Goal: Find contact information: Find contact information

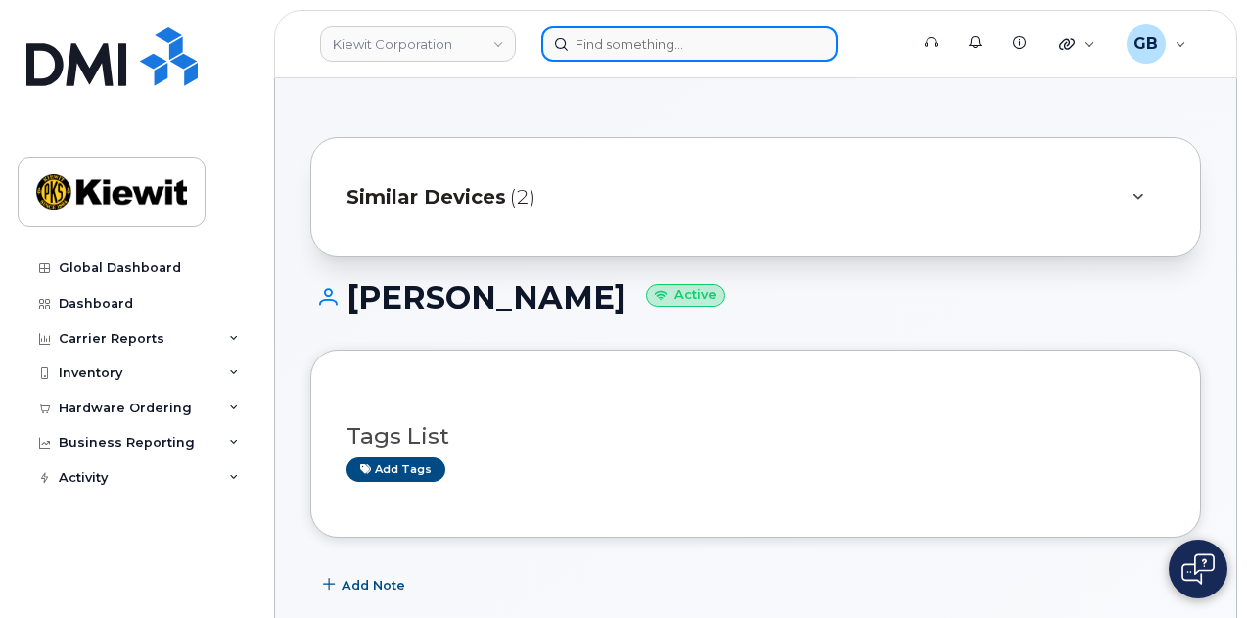
click at [656, 48] on input at bounding box center [689, 43] width 297 height 35
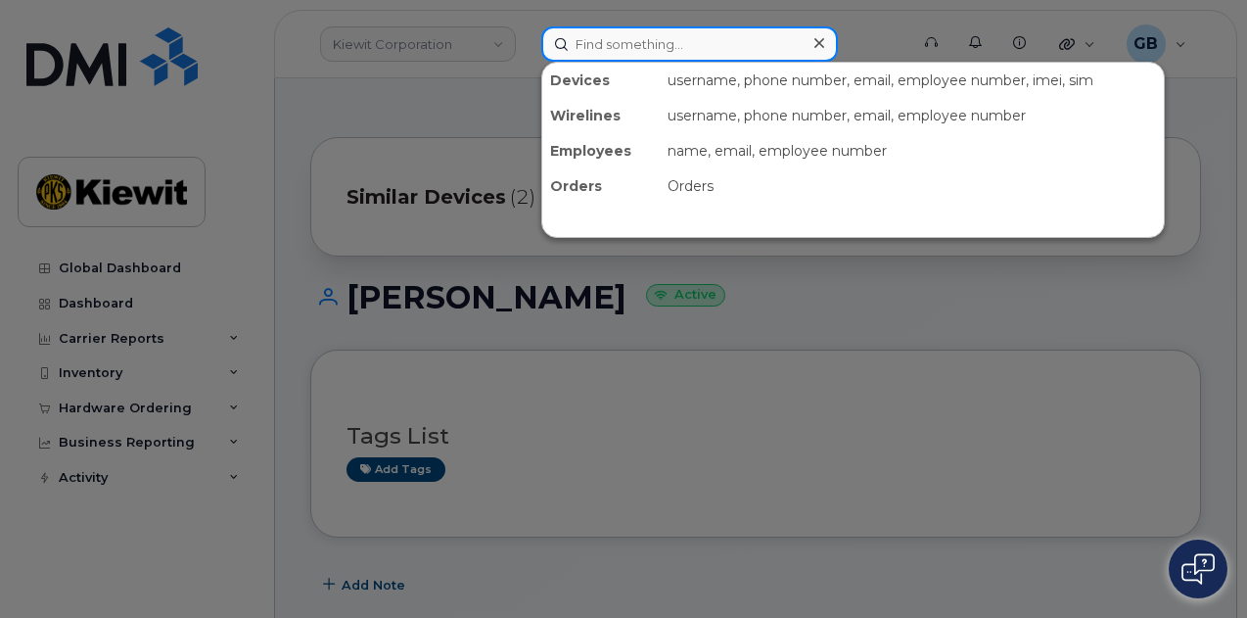
paste input "468224"
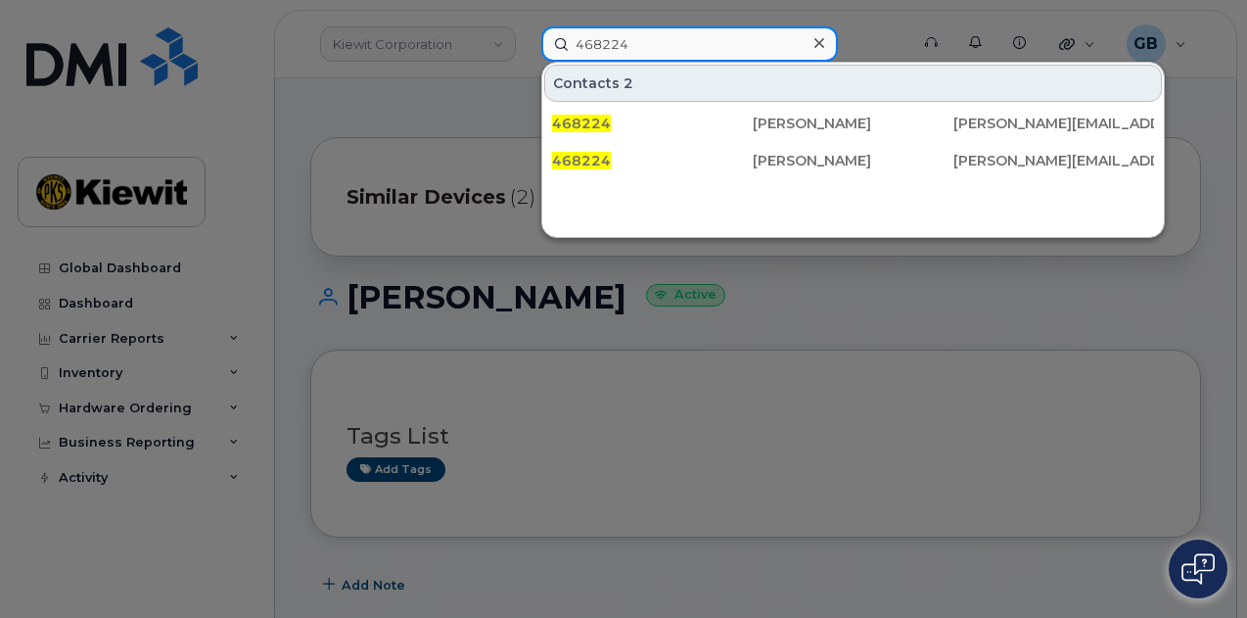
type input "468224"
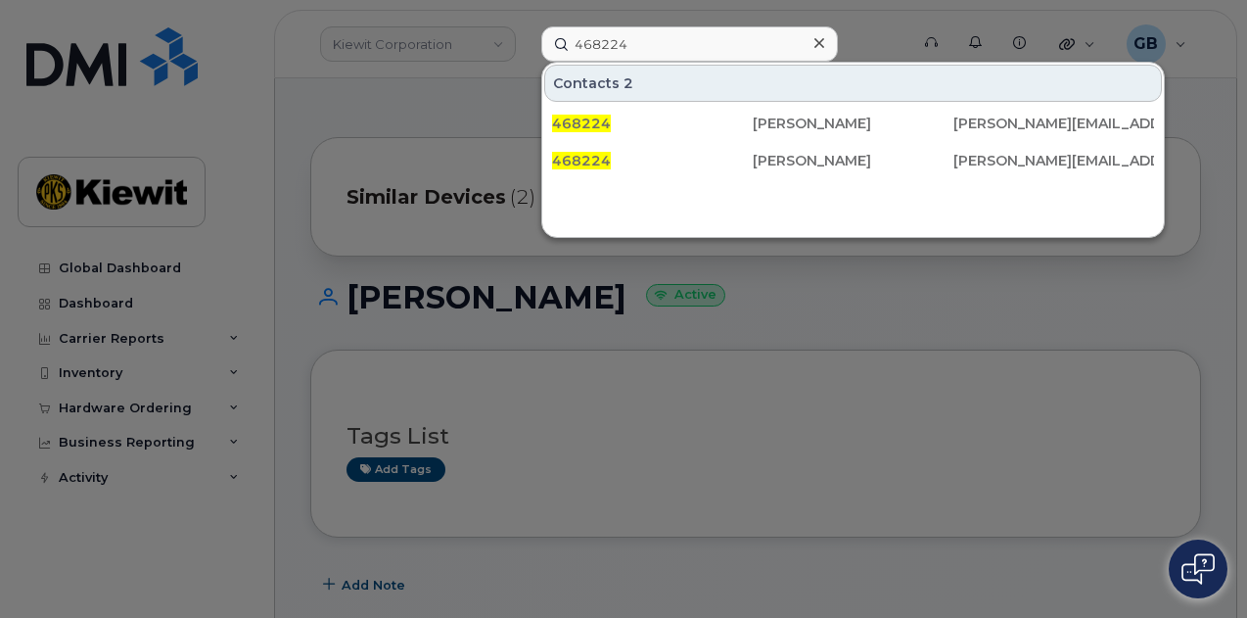
drag, startPoint x: 814, startPoint y: 46, endPoint x: 773, endPoint y: 42, distance: 41.3
click at [811, 43] on div at bounding box center [818, 43] width 28 height 28
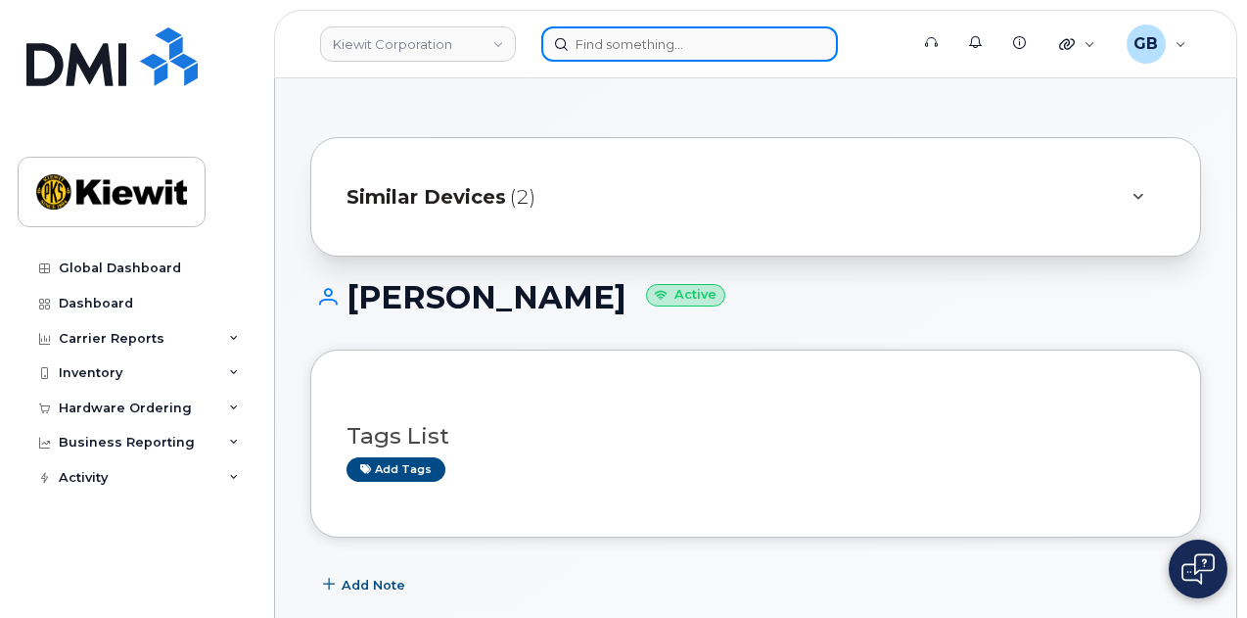
click at [742, 41] on input at bounding box center [689, 43] width 297 height 35
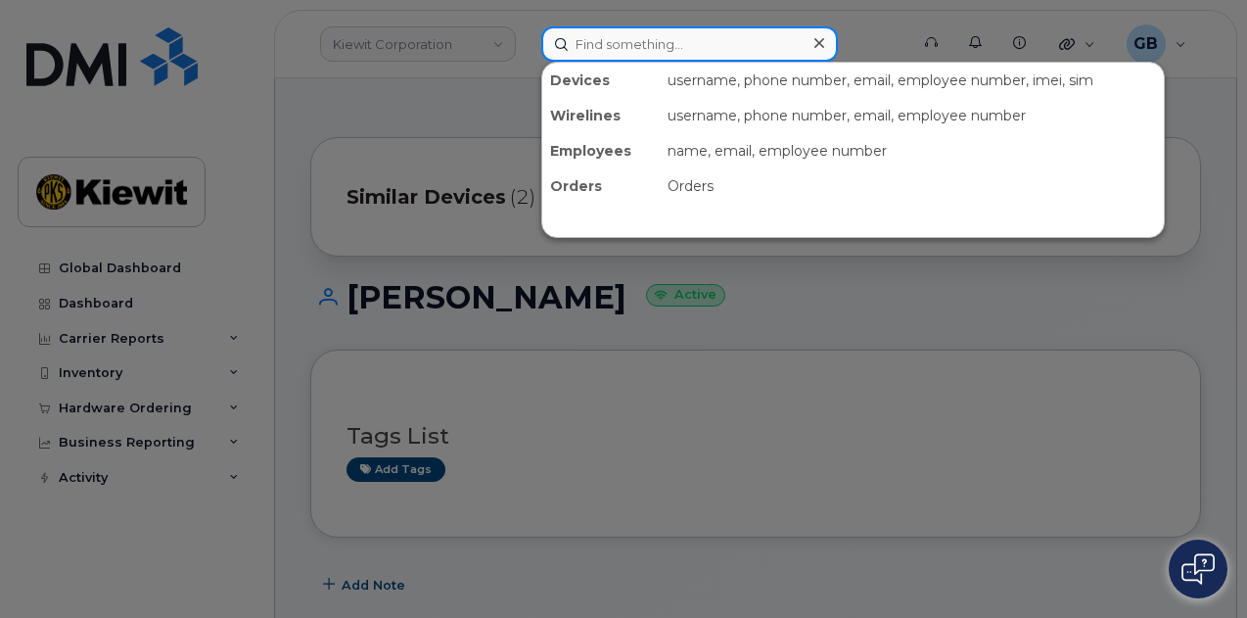
paste input "268149"
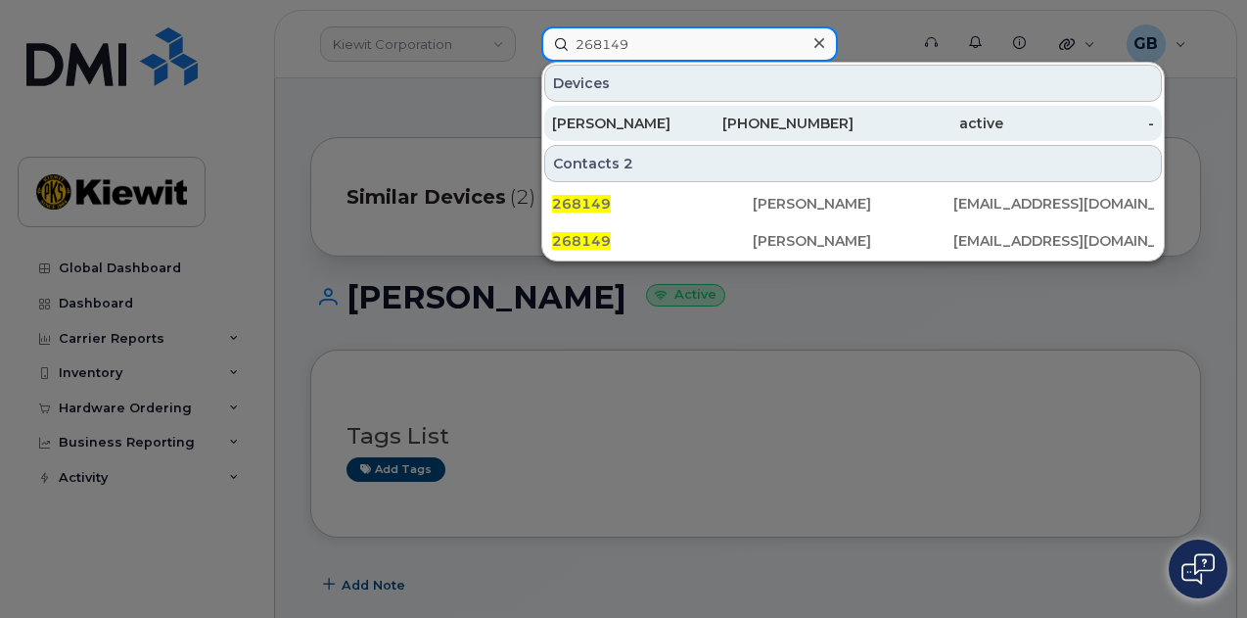
type input "268149"
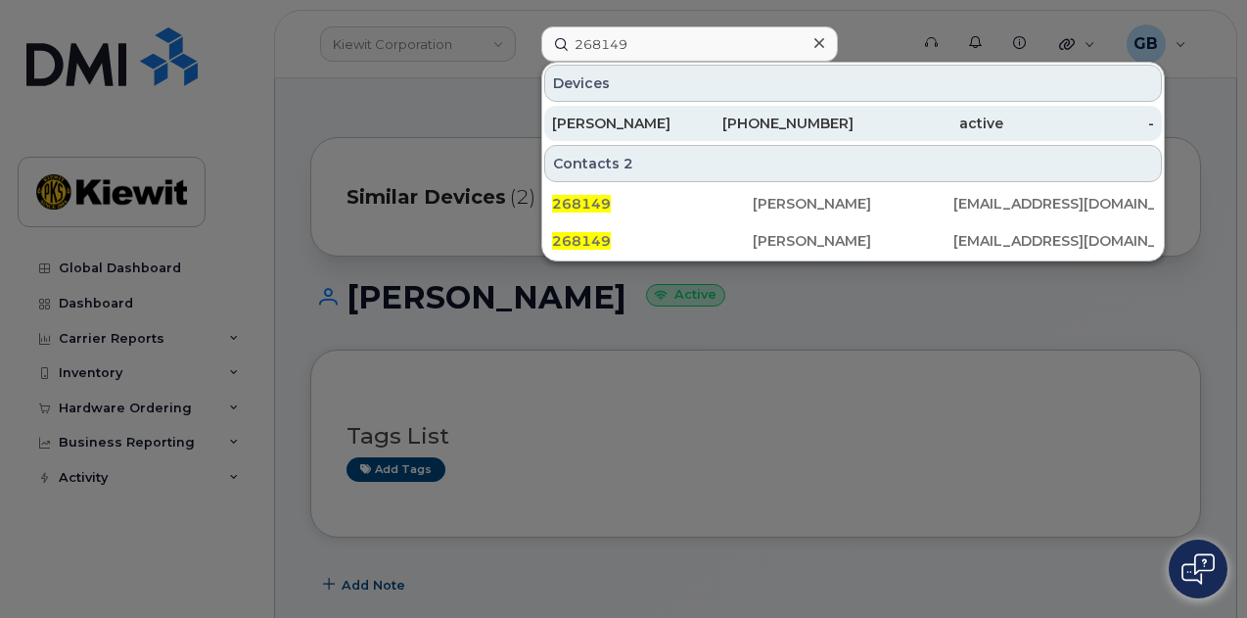
click at [711, 112] on div "224-246-2554" at bounding box center [778, 123] width 151 height 35
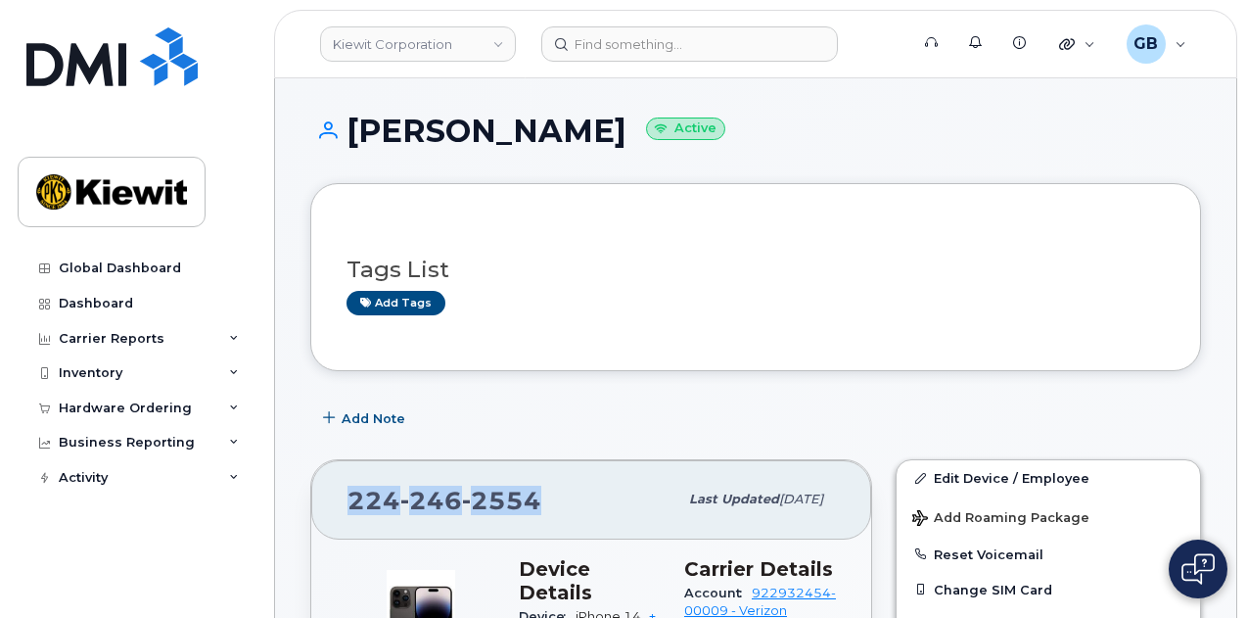
drag, startPoint x: 538, startPoint y: 502, endPoint x: 351, endPoint y: 487, distance: 187.5
click at [351, 487] on div "224 246 2554" at bounding box center [512, 499] width 330 height 41
copy span "224 246 2554"
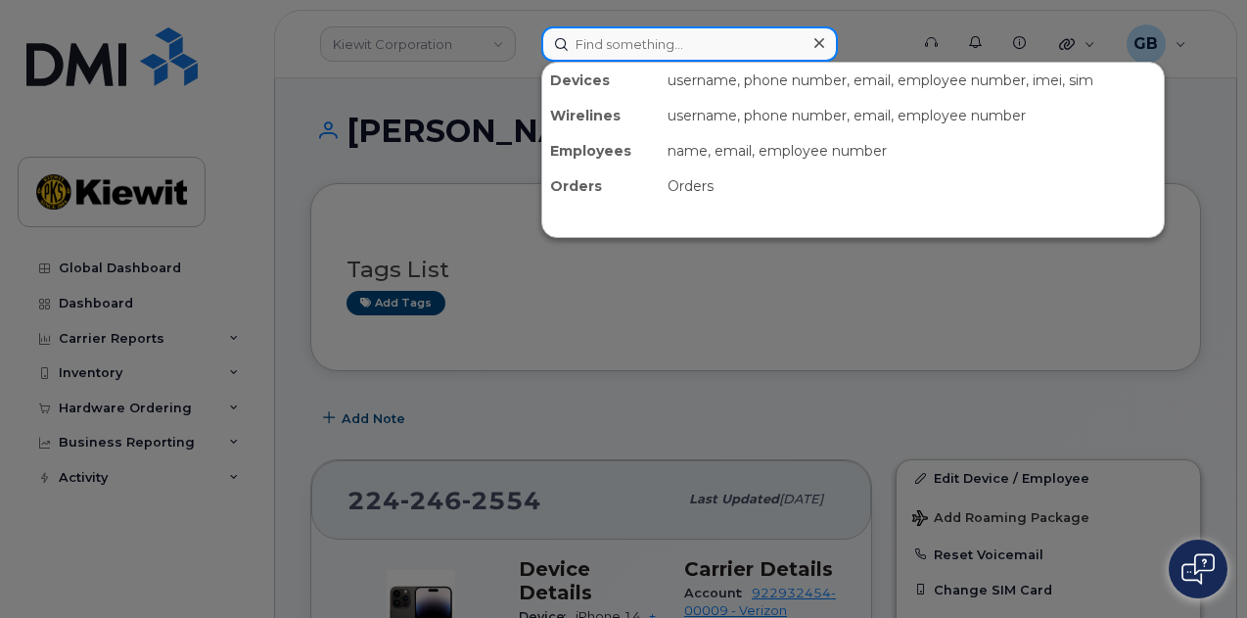
click at [814, 52] on div at bounding box center [689, 43] width 297 height 35
paste input "577471"
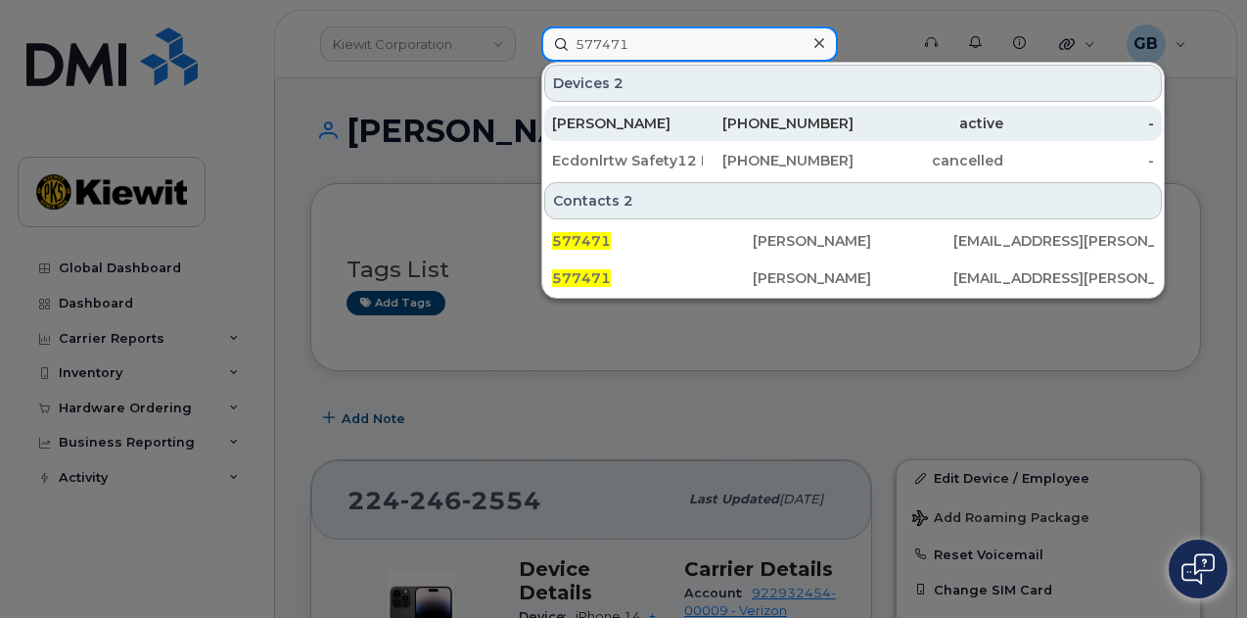
type input "577471"
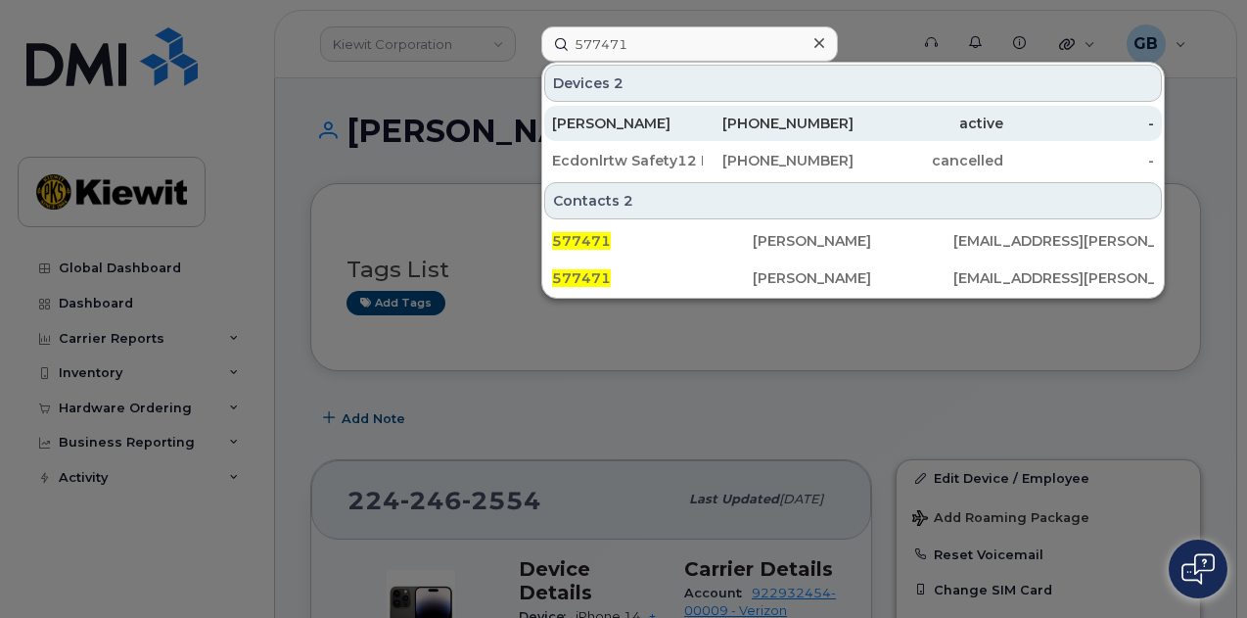
click at [737, 124] on div "502-793-8808" at bounding box center [778, 124] width 151 height 20
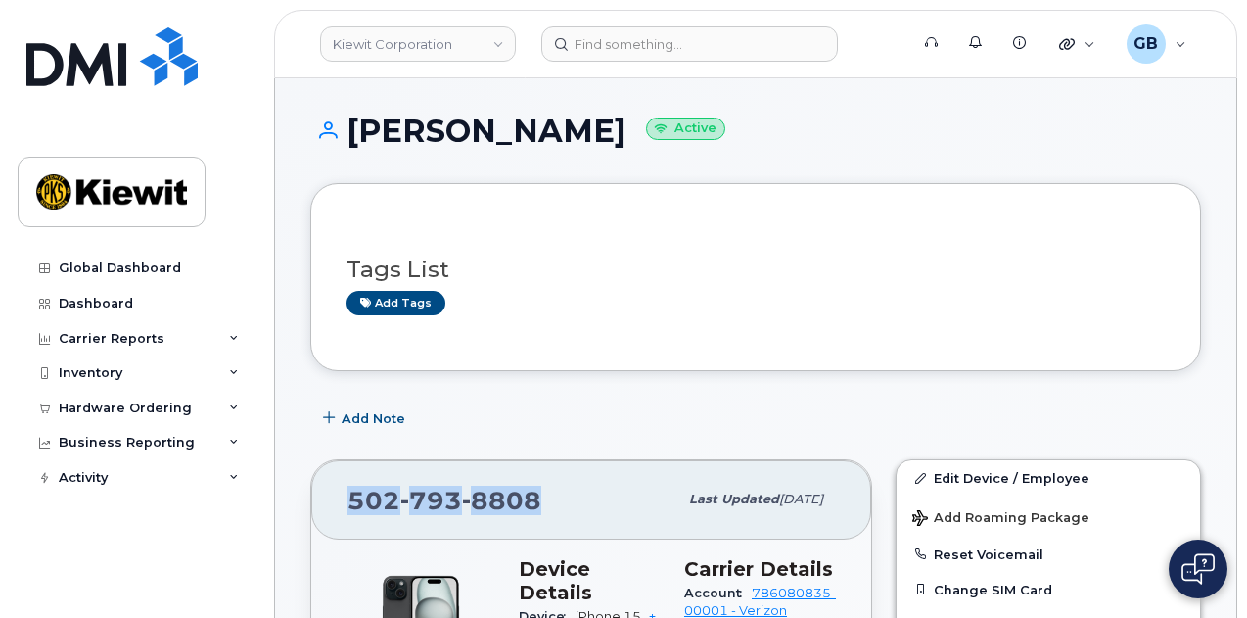
drag, startPoint x: 522, startPoint y: 495, endPoint x: 349, endPoint y: 495, distance: 172.2
click at [349, 495] on div "[PHONE_NUMBER]" at bounding box center [512, 499] width 330 height 41
copy span "[PHONE_NUMBER]"
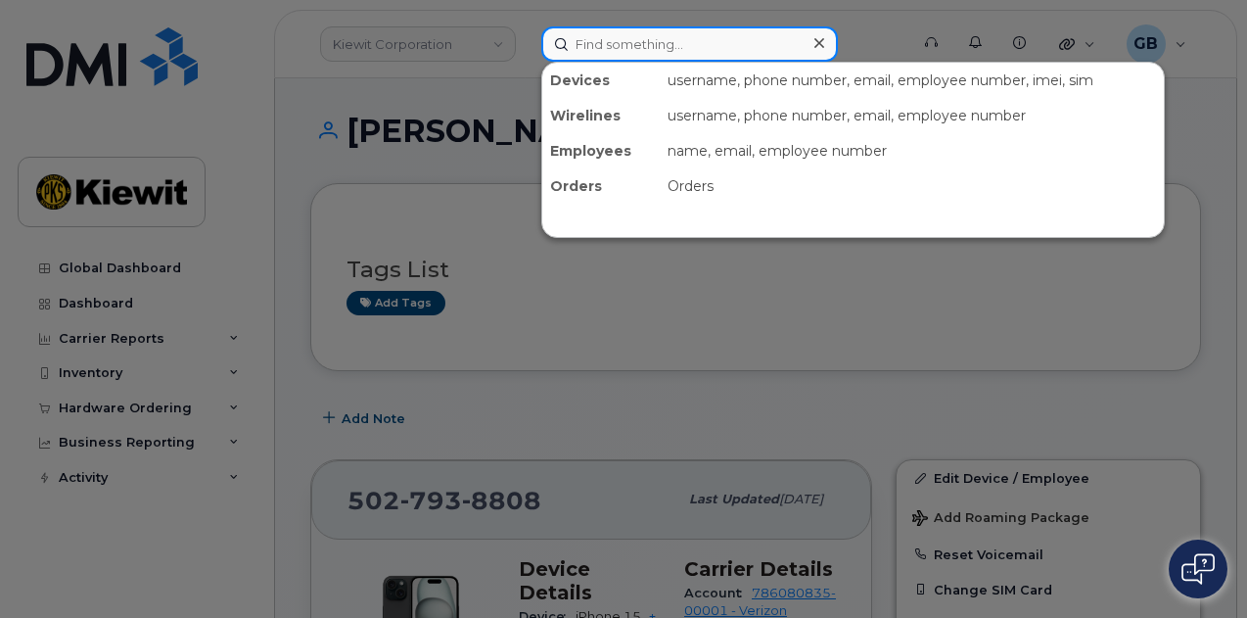
click at [701, 28] on input at bounding box center [689, 43] width 297 height 35
paste input "537588"
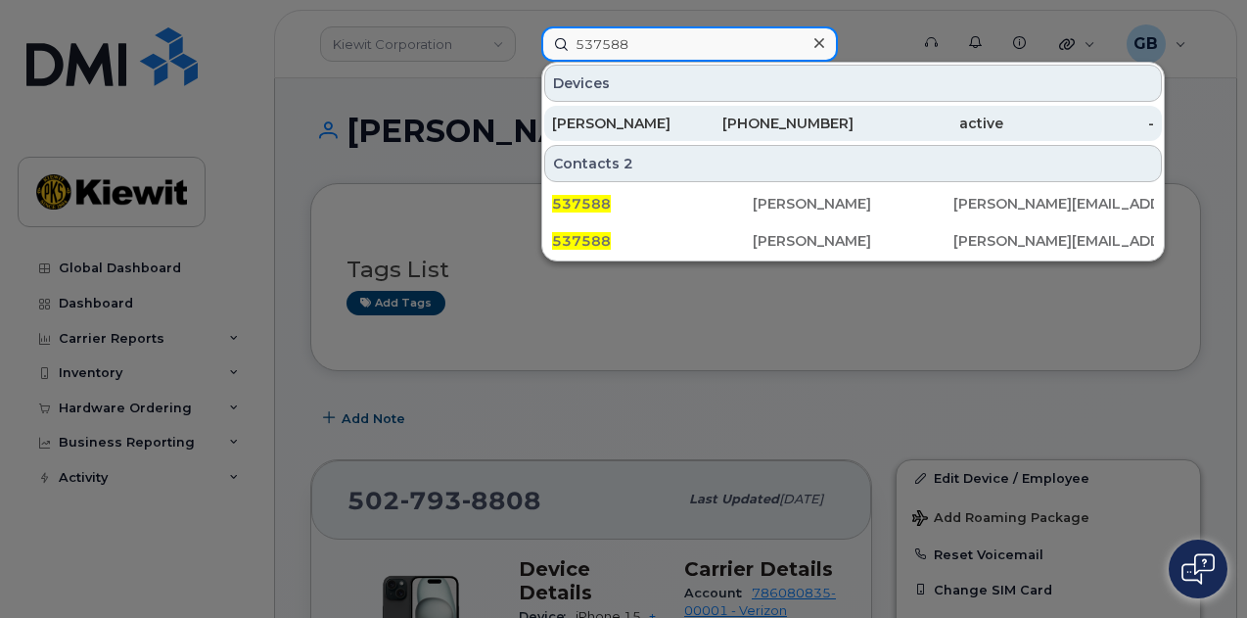
type input "537588"
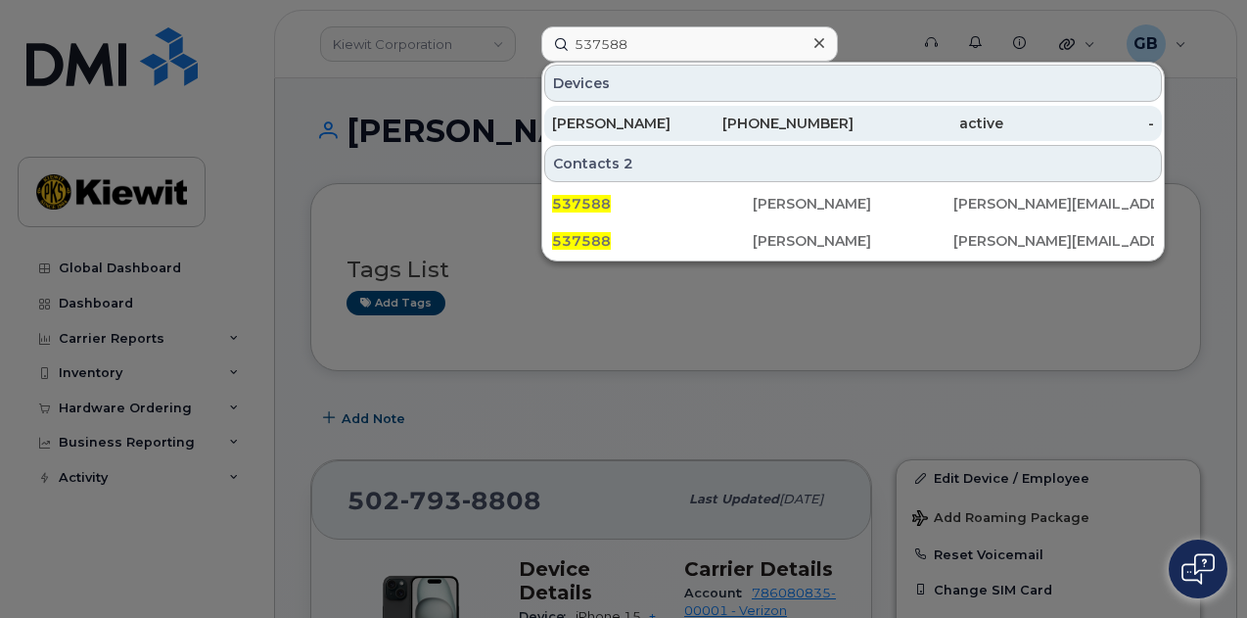
click at [692, 116] on div "[PERSON_NAME]" at bounding box center [627, 124] width 151 height 20
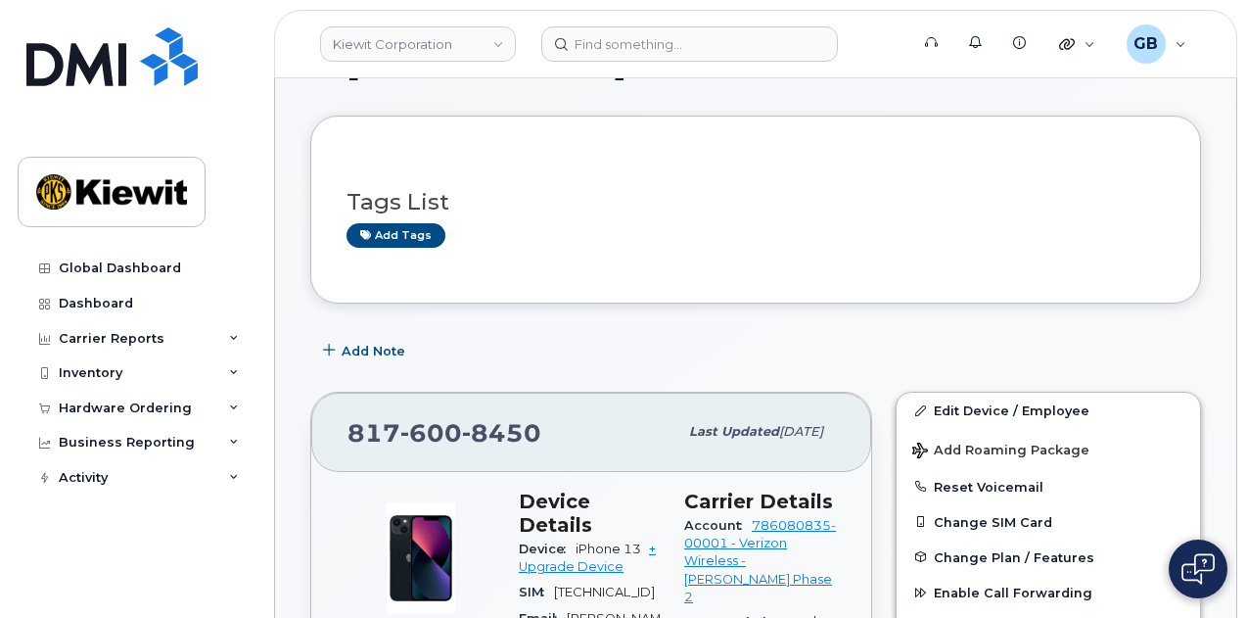
scroll to position [98, 0]
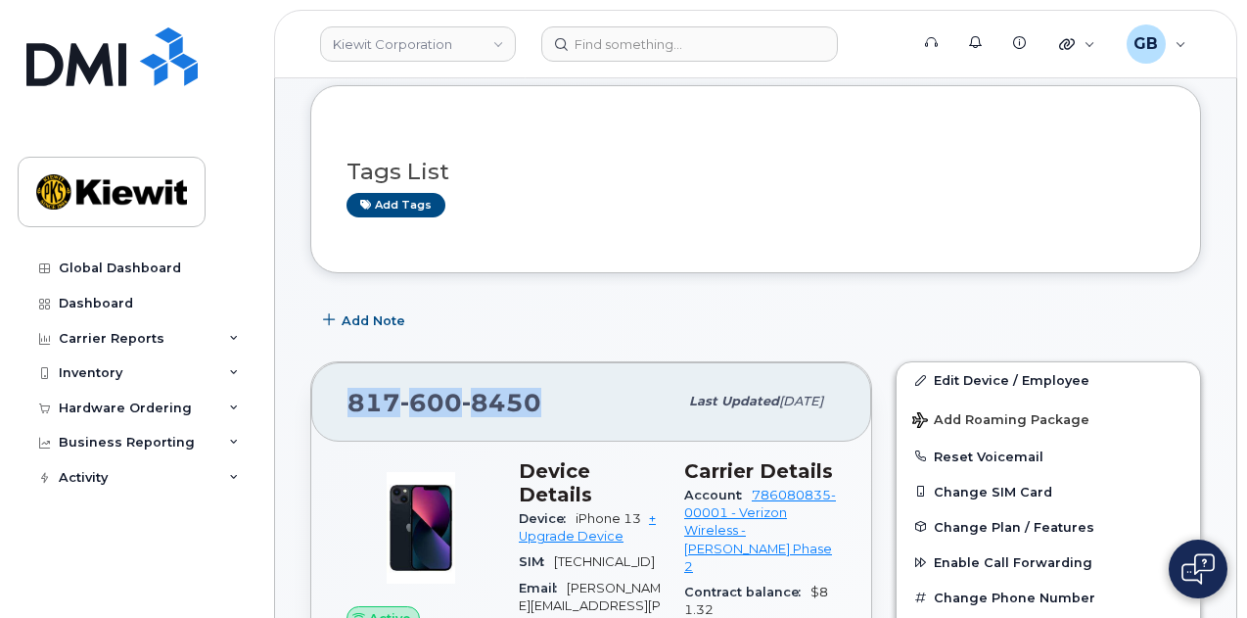
drag, startPoint x: 542, startPoint y: 394, endPoint x: 334, endPoint y: 395, distance: 208.5
click at [334, 395] on div "[PHONE_NUMBER] Last updated [DATE]" at bounding box center [591, 401] width 560 height 78
copy span "[PHONE_NUMBER]"
